Goal: Navigation & Orientation: Find specific page/section

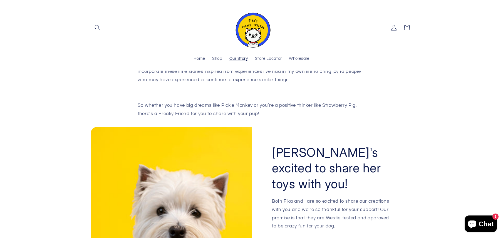
scroll to position [226, 0]
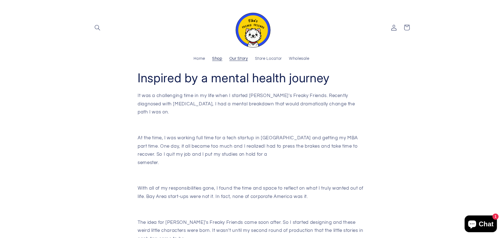
click at [218, 55] on link "Shop" at bounding box center [217, 59] width 17 height 12
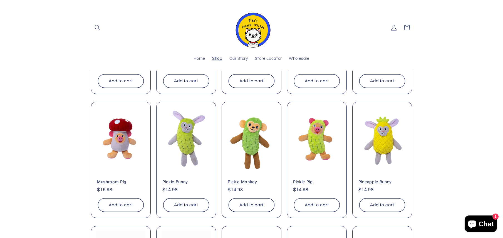
scroll to position [50, 0]
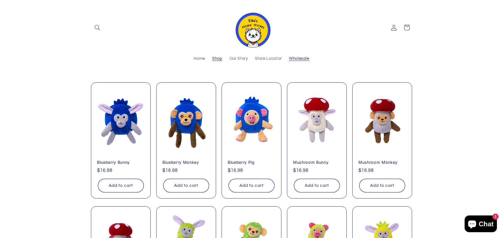
click at [294, 57] on span "Wholesale" at bounding box center [299, 58] width 21 height 5
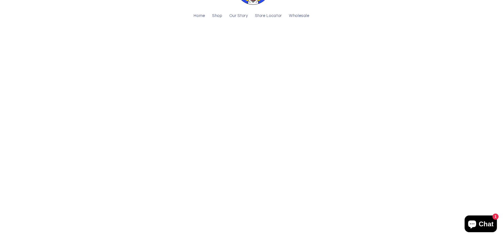
scroll to position [63, 0]
